Goal: Task Accomplishment & Management: Use online tool/utility

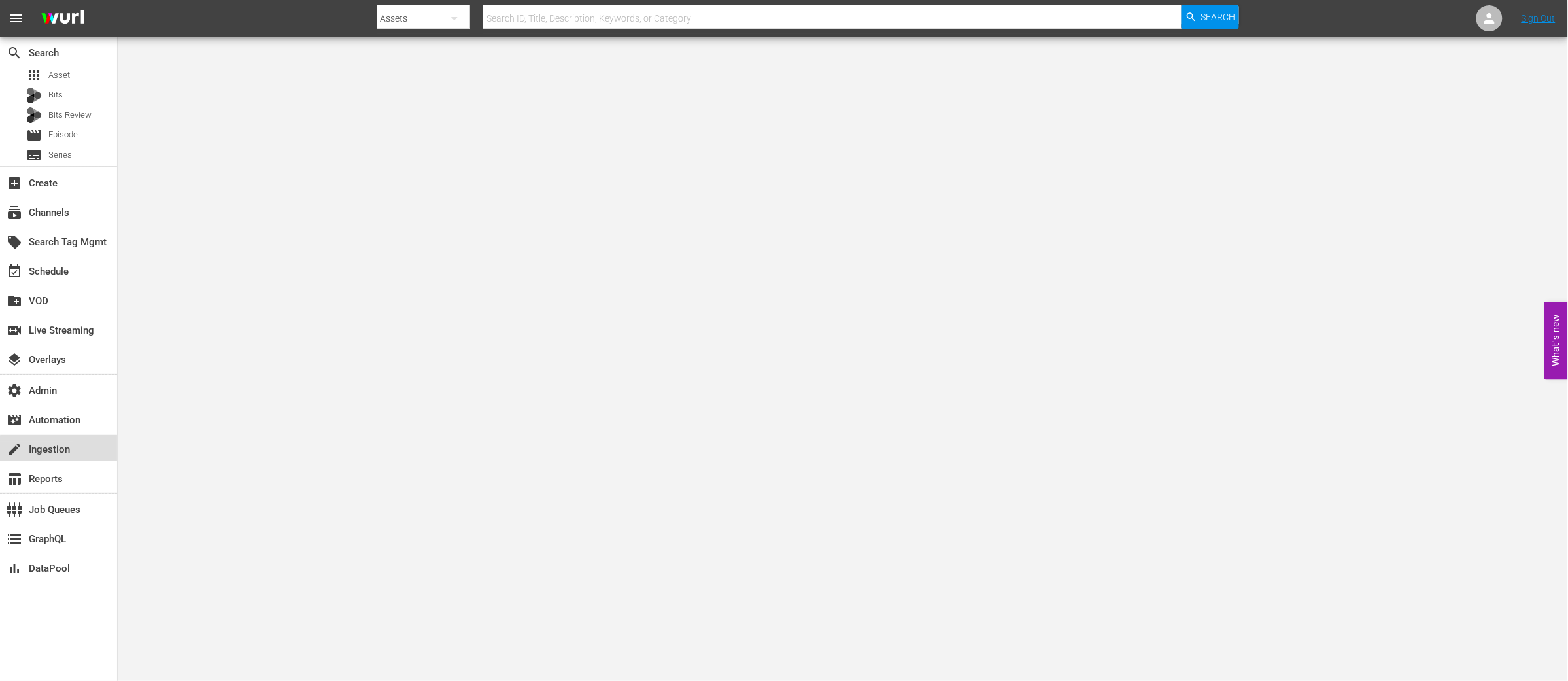
click at [62, 449] on div "create Ingestion" at bounding box center [37, 447] width 73 height 12
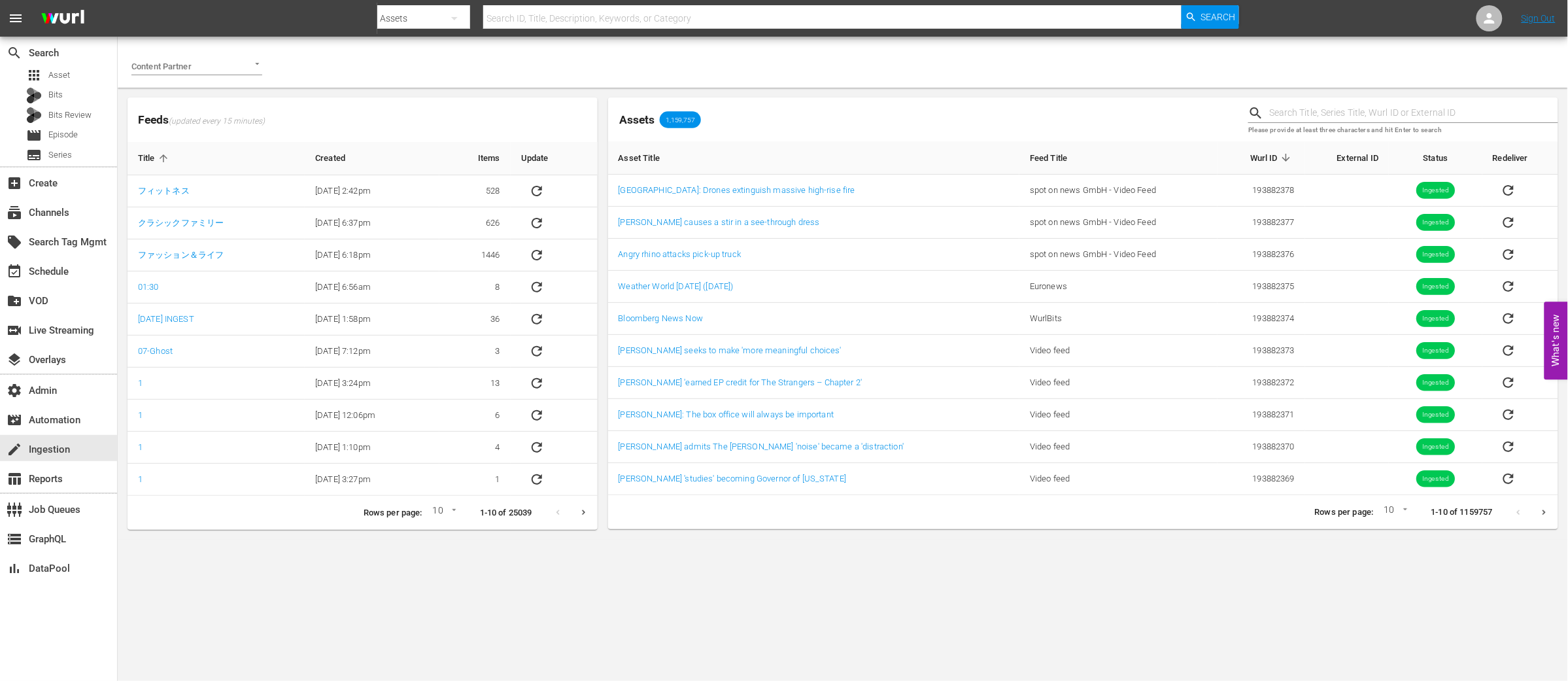
click at [258, 68] on button "Open" at bounding box center [257, 64] width 12 height 12
click at [214, 94] on li "Ladbible Group Ltd" at bounding box center [197, 94] width 131 height 21
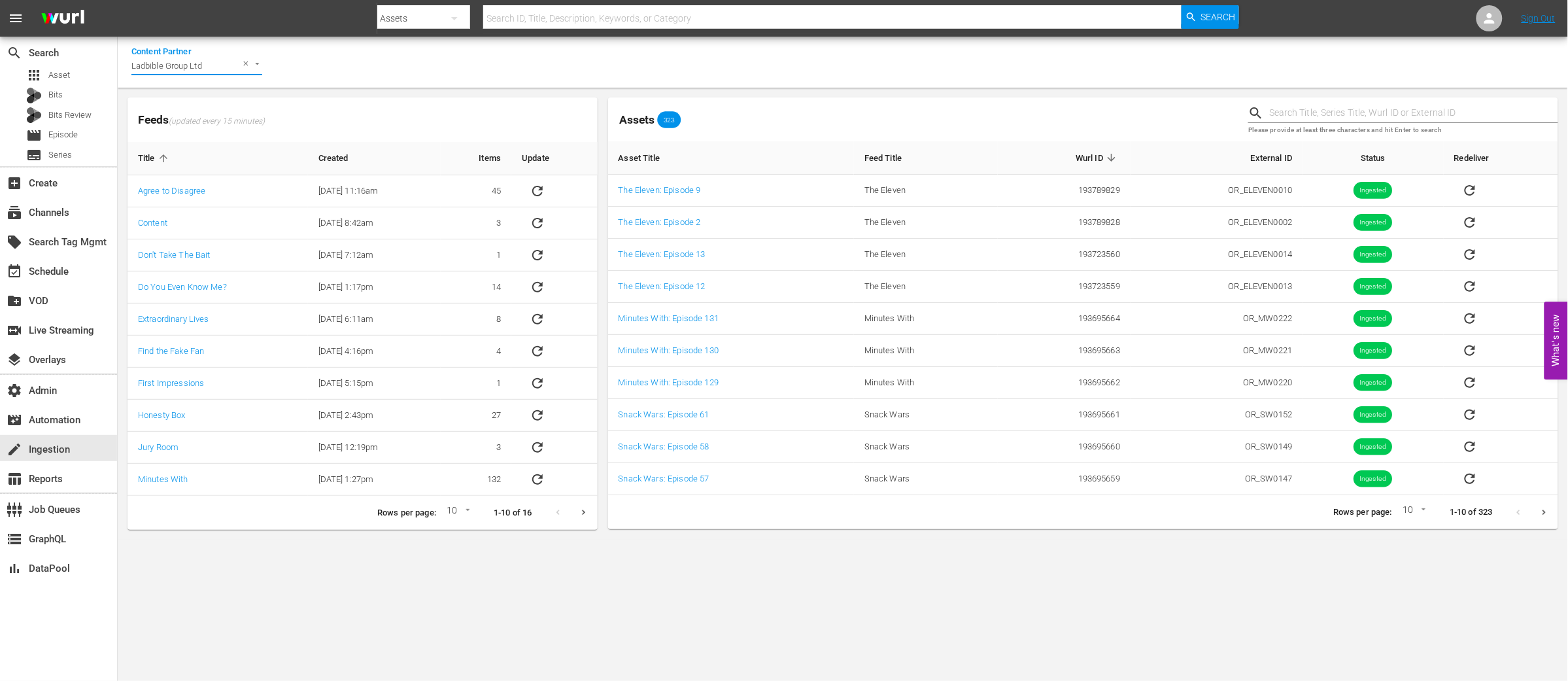
type input "Ladbible Group Ltd"
click at [1546, 513] on icon "Next page" at bounding box center [1544, 513] width 10 height 10
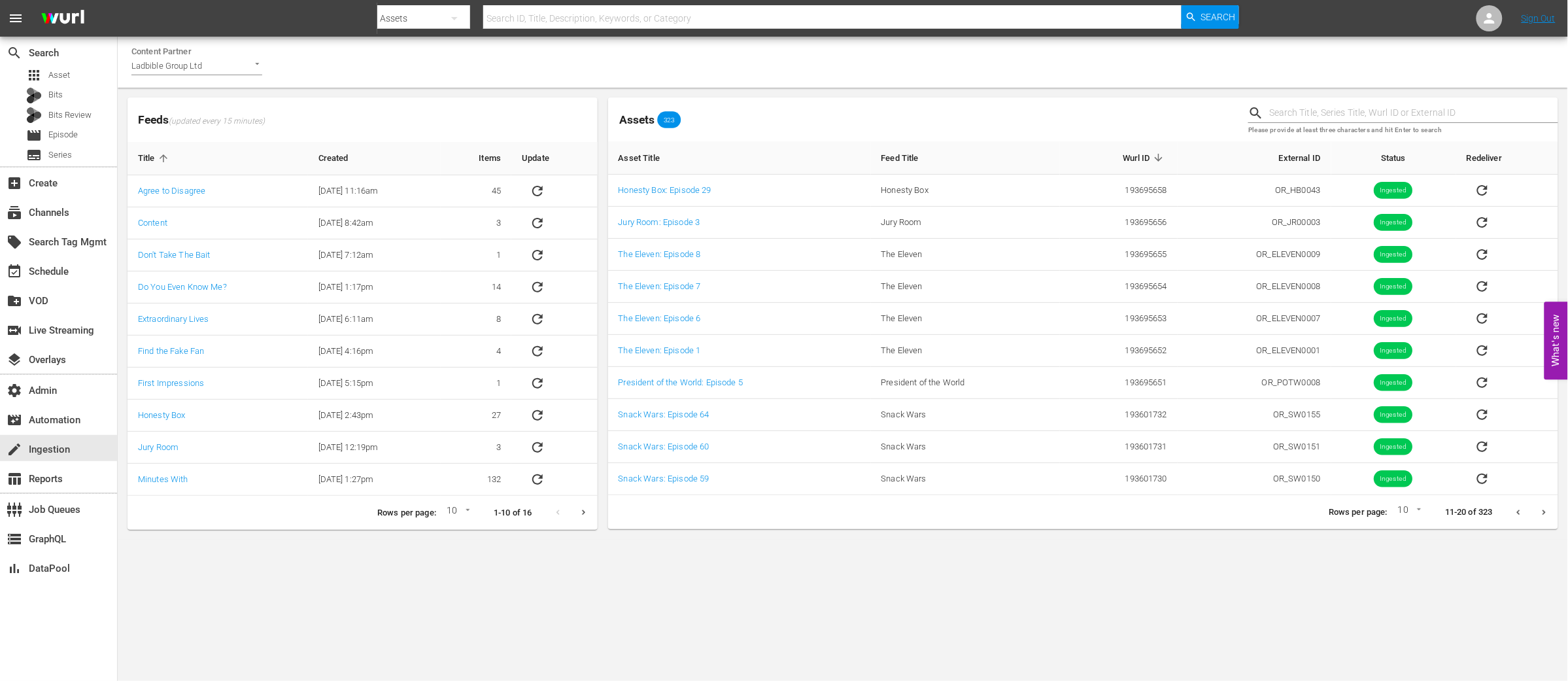
click at [1546, 513] on icon "Next page" at bounding box center [1544, 513] width 10 height 10
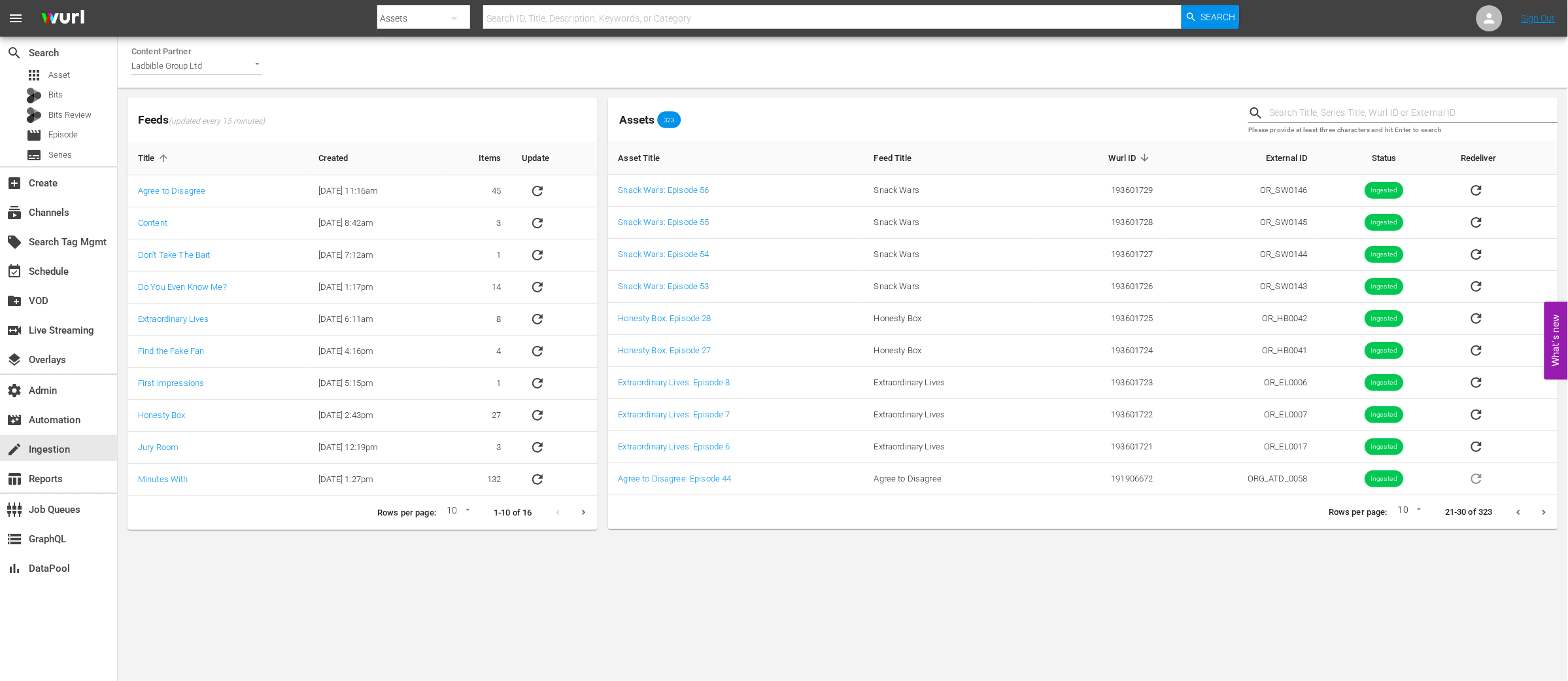
click at [1546, 513] on icon "Next page" at bounding box center [1544, 513] width 10 height 10
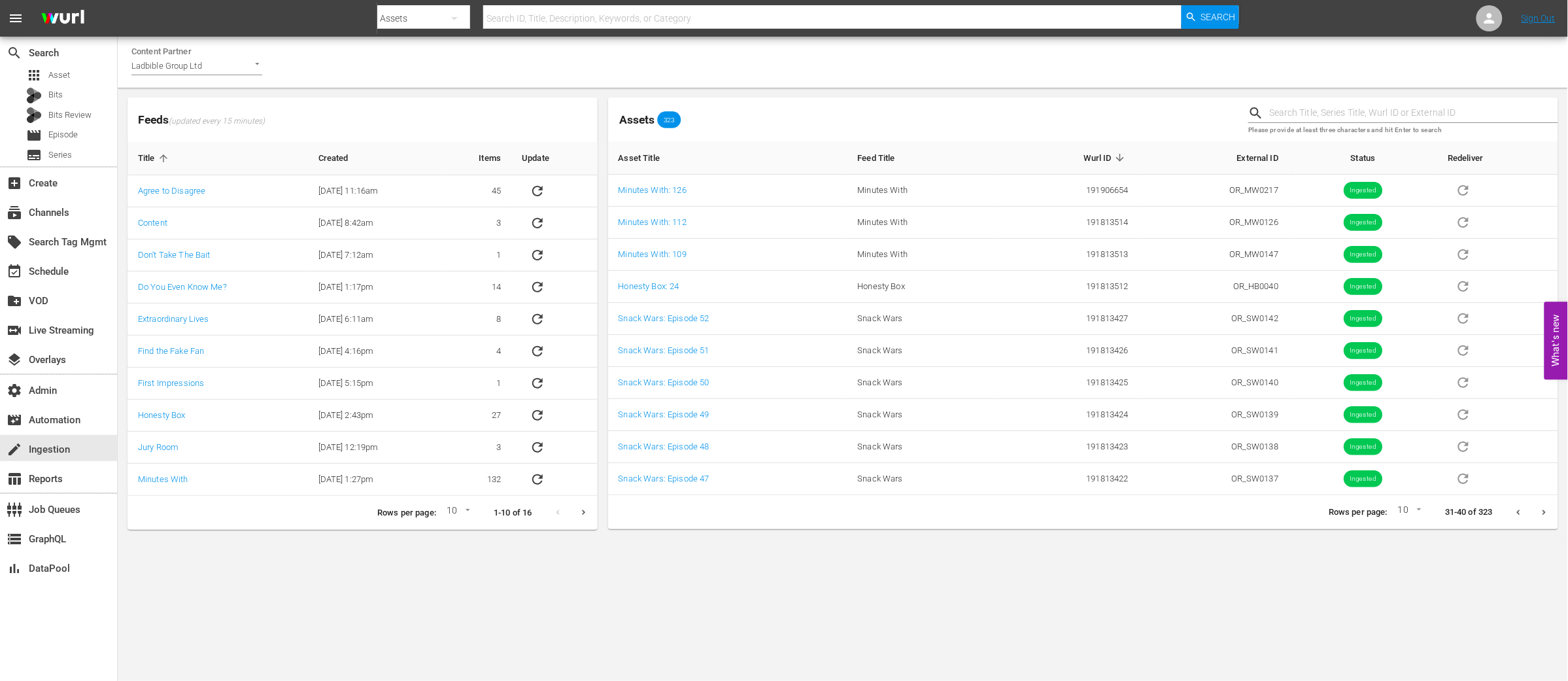
click at [1546, 513] on icon "Next page" at bounding box center [1544, 513] width 10 height 10
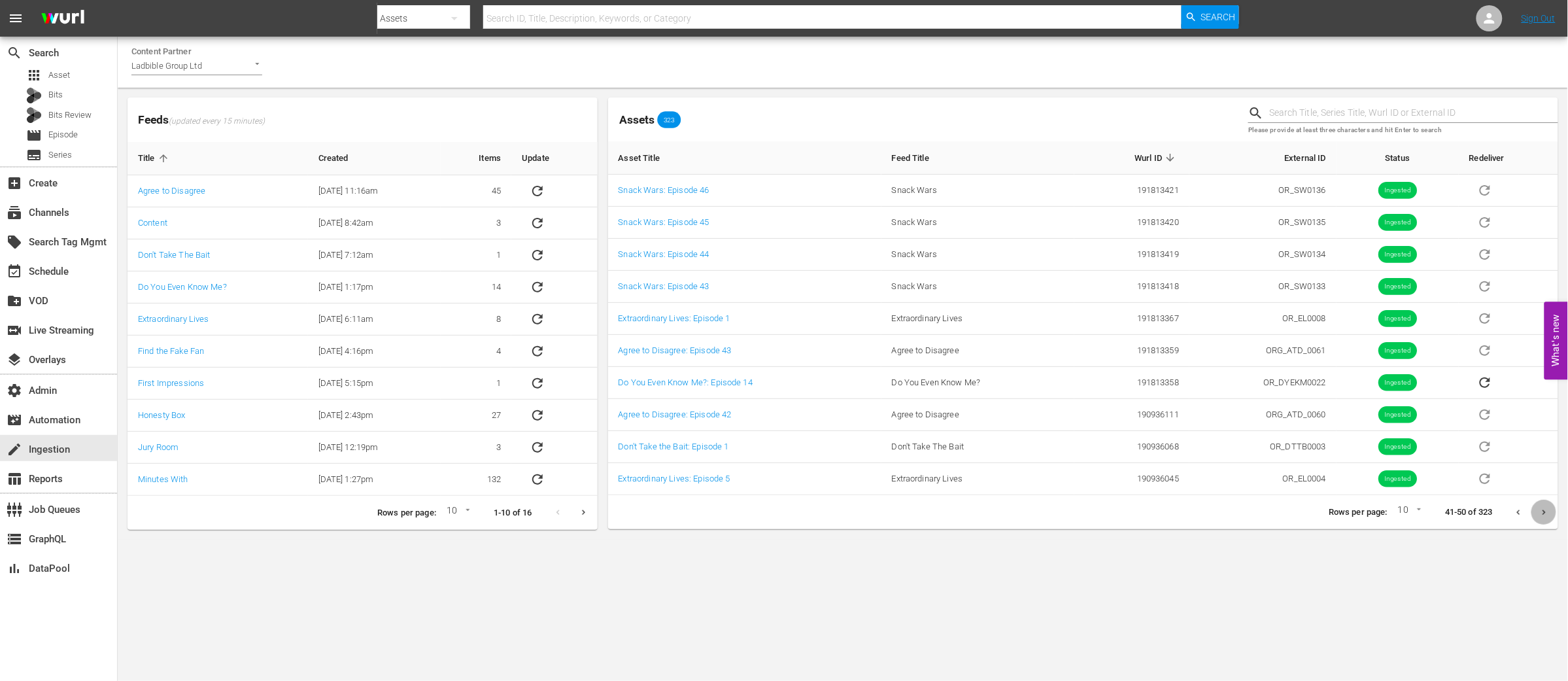
click at [1546, 513] on icon "Next page" at bounding box center [1544, 513] width 10 height 10
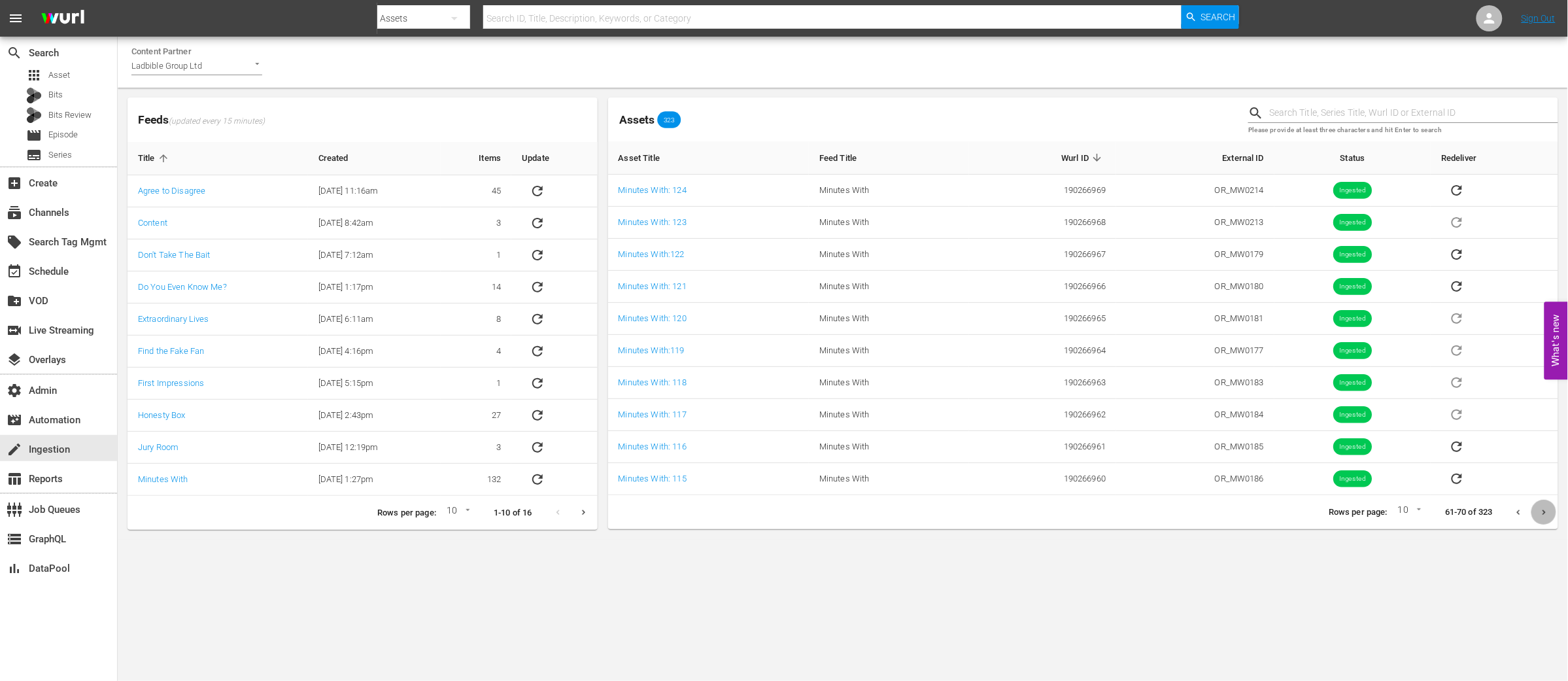
click at [1543, 513] on icon "Next page" at bounding box center [1544, 513] width 10 height 10
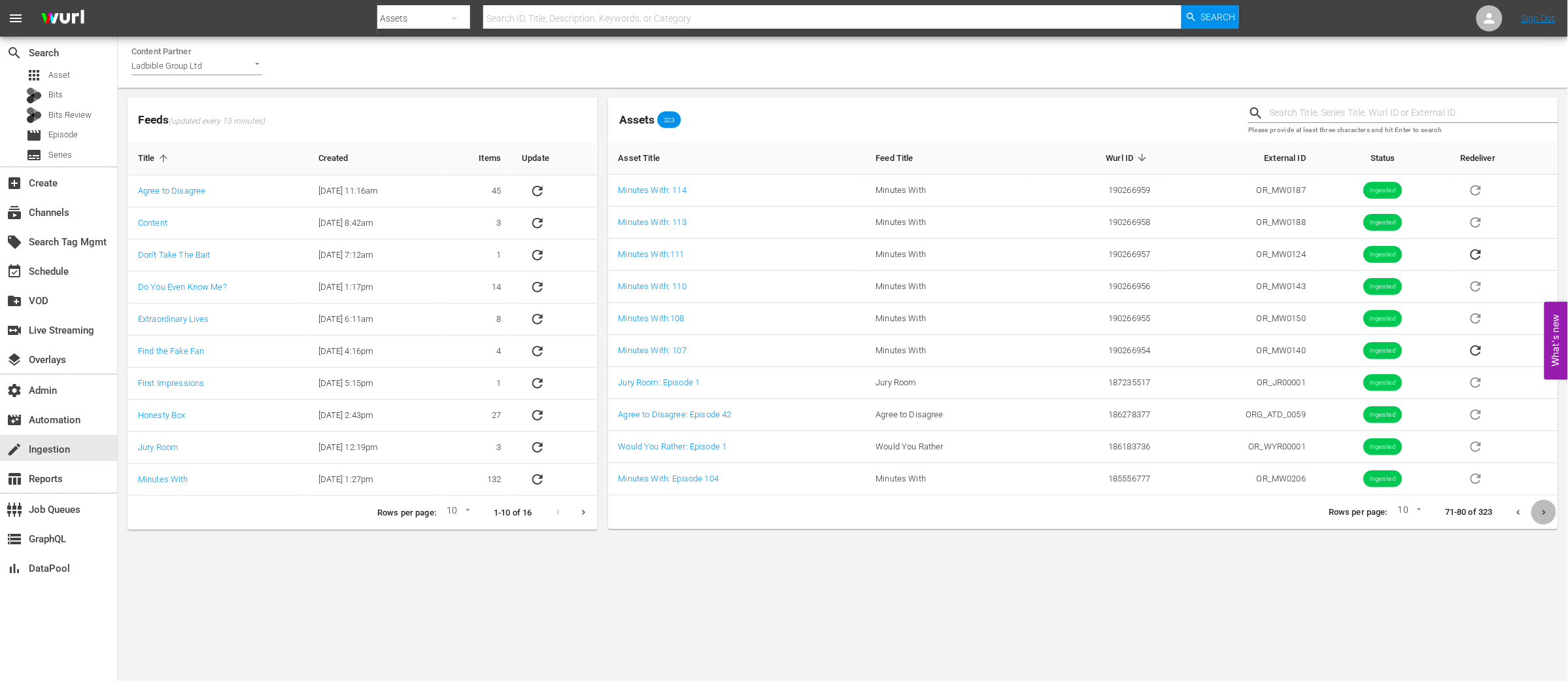
click at [1543, 514] on icon "Next page" at bounding box center [1544, 513] width 10 height 10
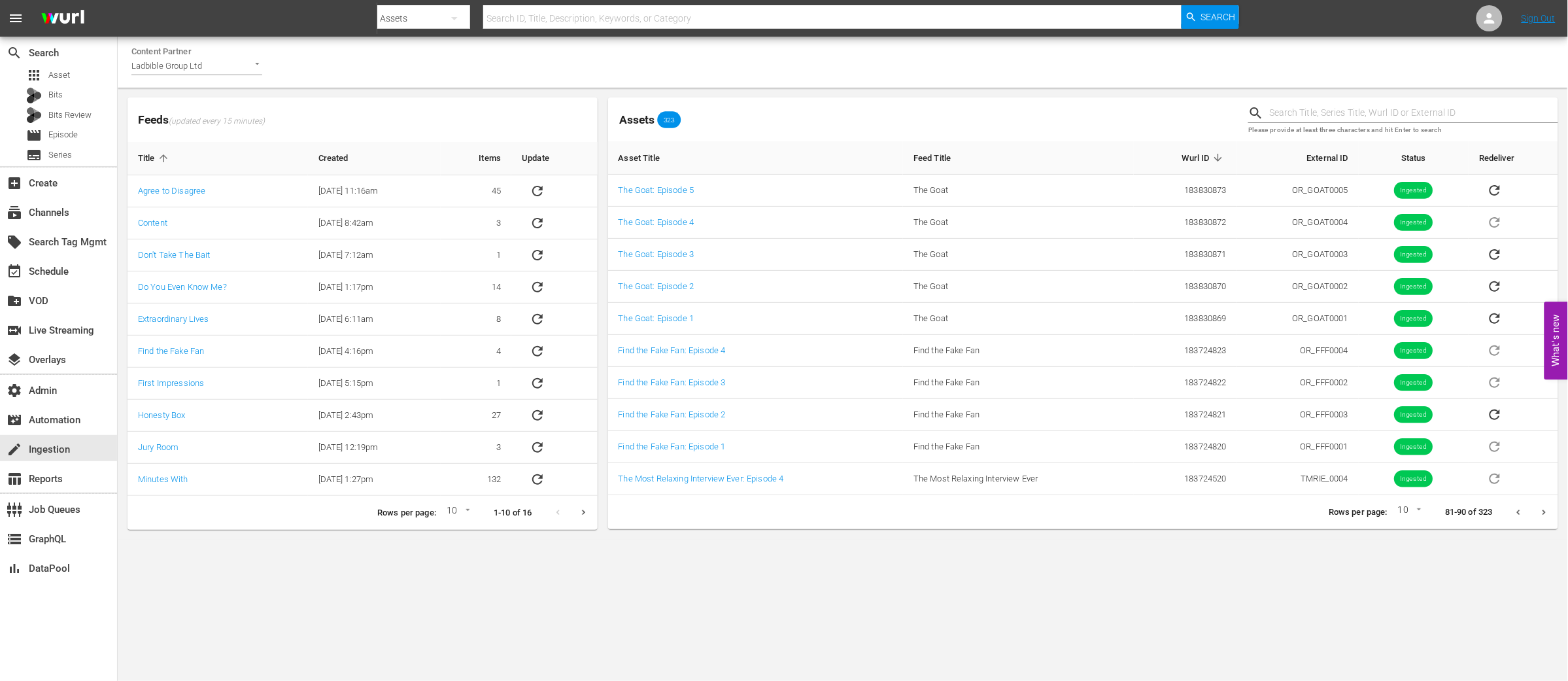
click at [1416, 157] on th "Status" at bounding box center [1414, 158] width 110 height 34
